Goal: Contribute content: Add original content to the website for others to see

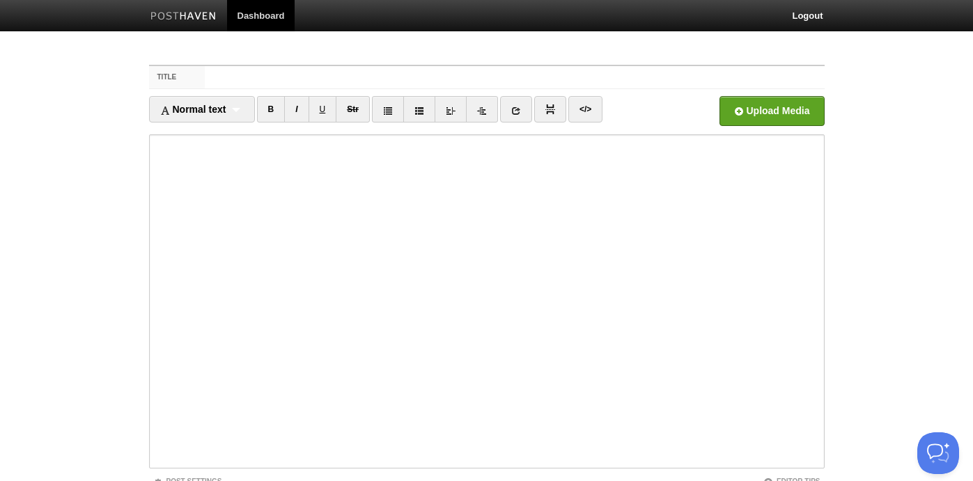
click at [192, 22] on link at bounding box center [183, 17] width 87 height 31
click at [246, 15] on link "Dashboard" at bounding box center [261, 15] width 68 height 31
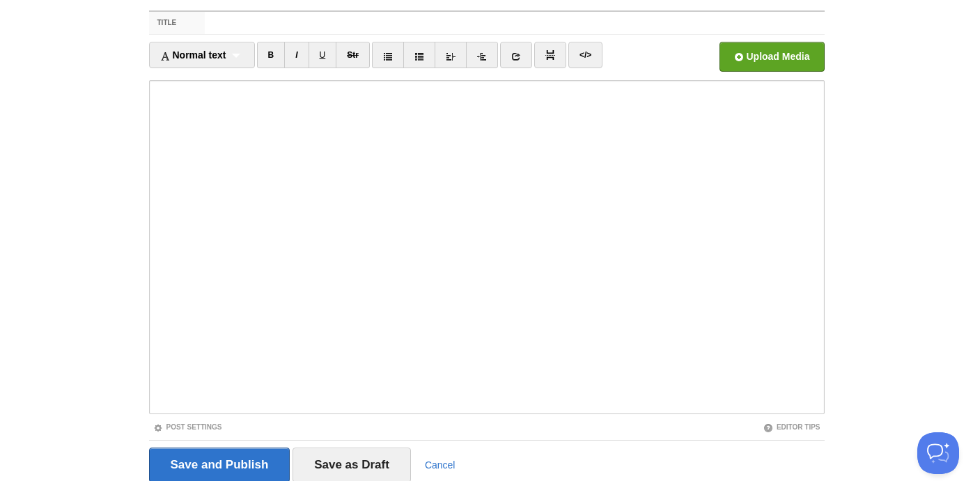
scroll to position [107, 0]
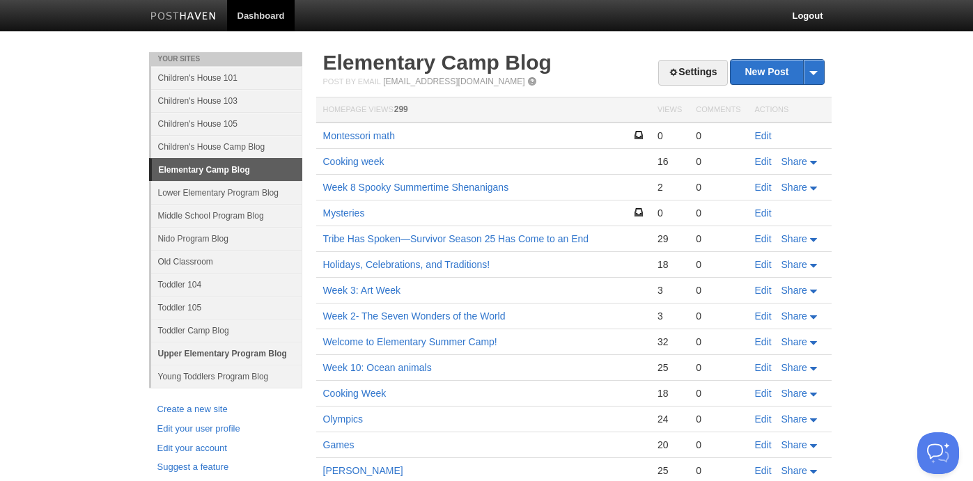
click at [216, 352] on link "Upper Elementary Program Blog" at bounding box center [226, 353] width 151 height 23
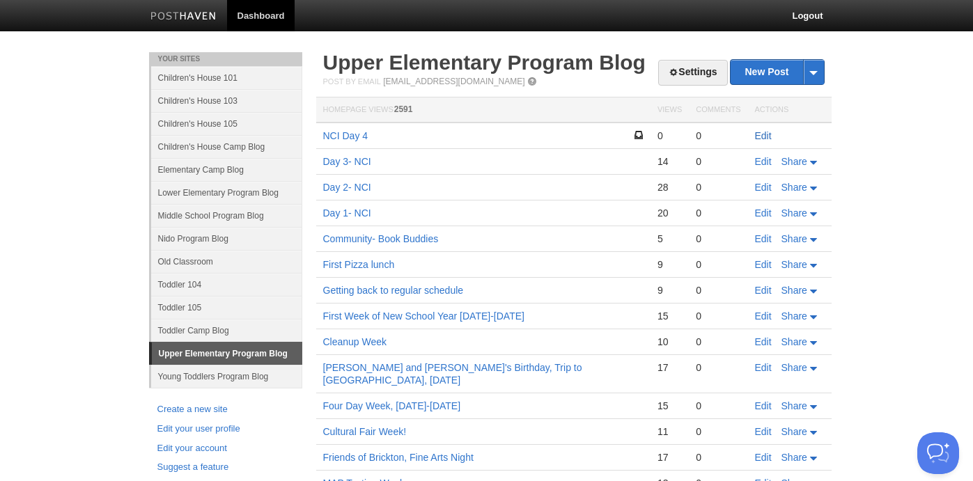
click at [761, 134] on link "Edit" at bounding box center [763, 135] width 17 height 11
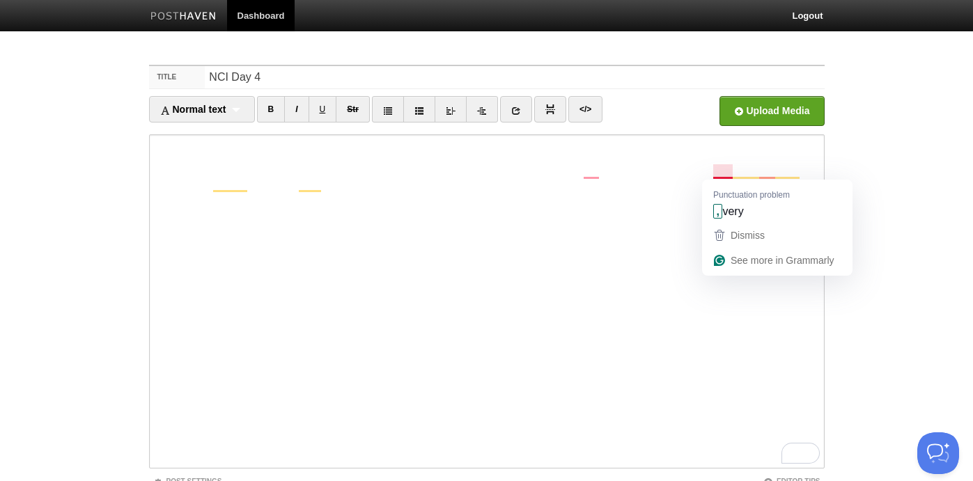
click at [926, 173] on body "Dashboard Logout Your Sites Children's House [GEOGRAPHIC_DATA] [GEOGRAPHIC_DATA…" at bounding box center [486, 294] width 973 height 589
